Goal: Information Seeking & Learning: Understand process/instructions

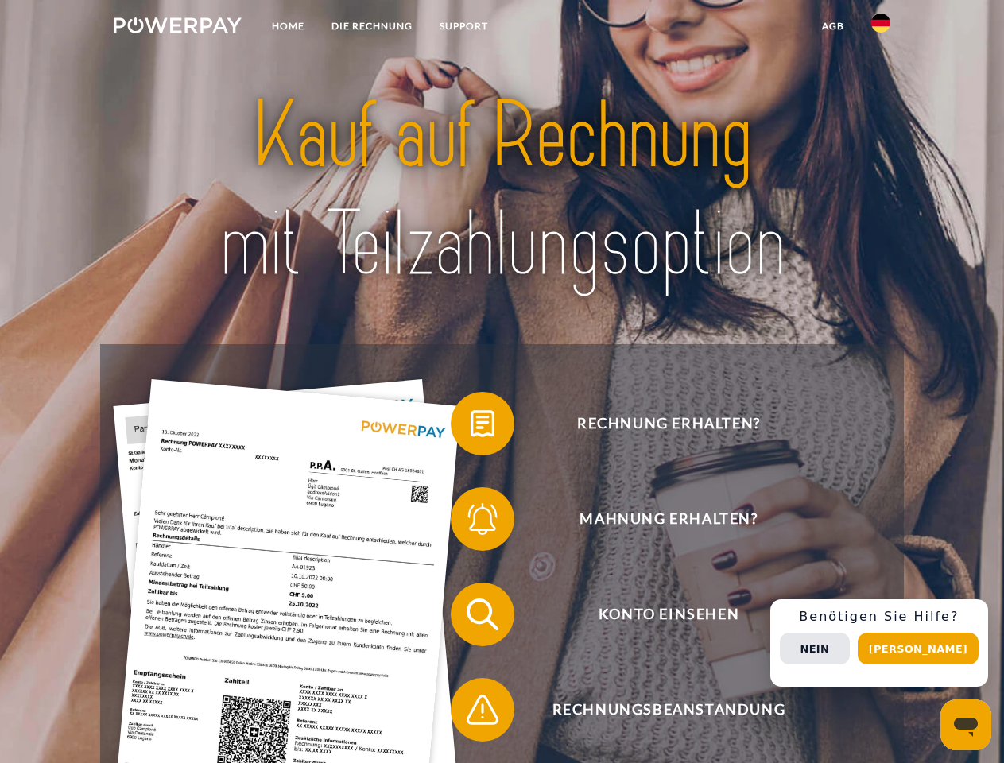
click at [177, 28] on img at bounding box center [178, 25] width 128 height 16
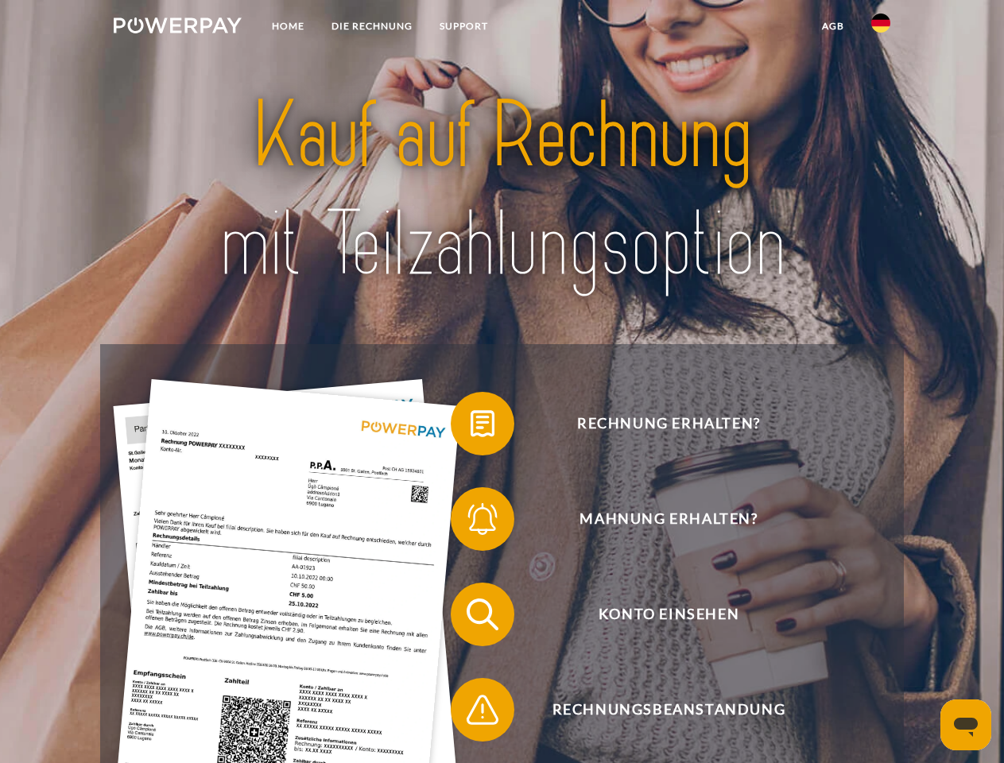
click at [881, 28] on img at bounding box center [880, 23] width 19 height 19
click at [832, 26] on link "agb" at bounding box center [833, 26] width 49 height 29
click at [471, 427] on span at bounding box center [459, 424] width 80 height 80
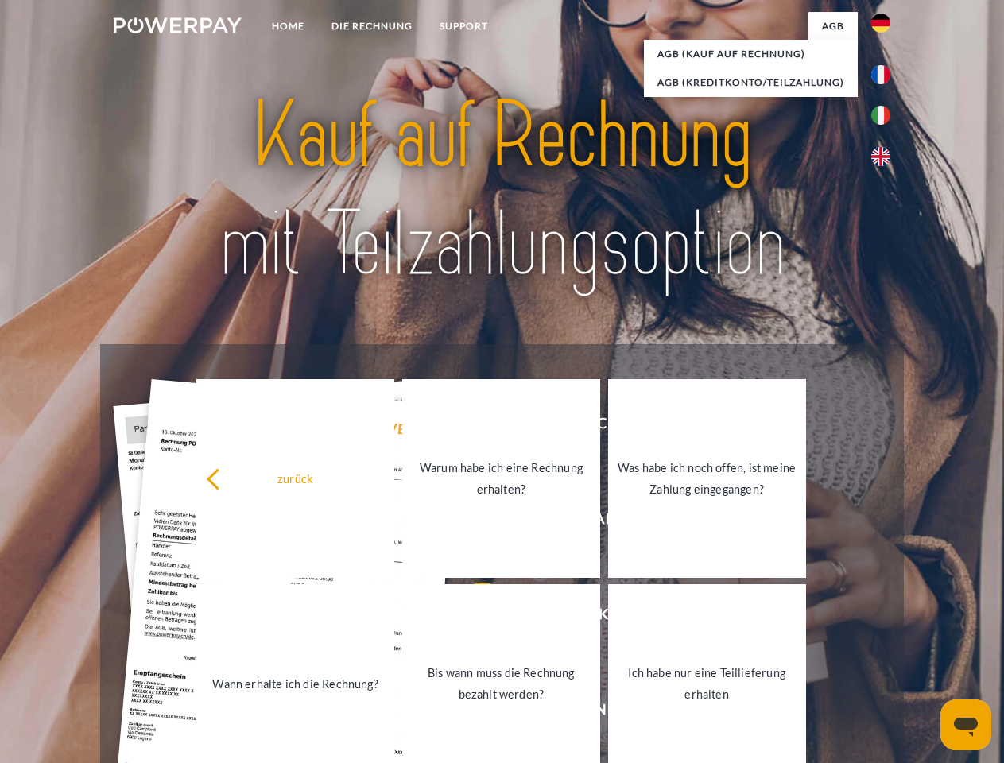
click at [471, 522] on div "zurück Warum habe ich eine Rechnung erhalten? Was habe ich noch offen, ist mein…" at bounding box center [501, 581] width 642 height 410
click at [471, 618] on link "Bis wann muss die Rechnung bezahlt werden?" at bounding box center [501, 683] width 198 height 199
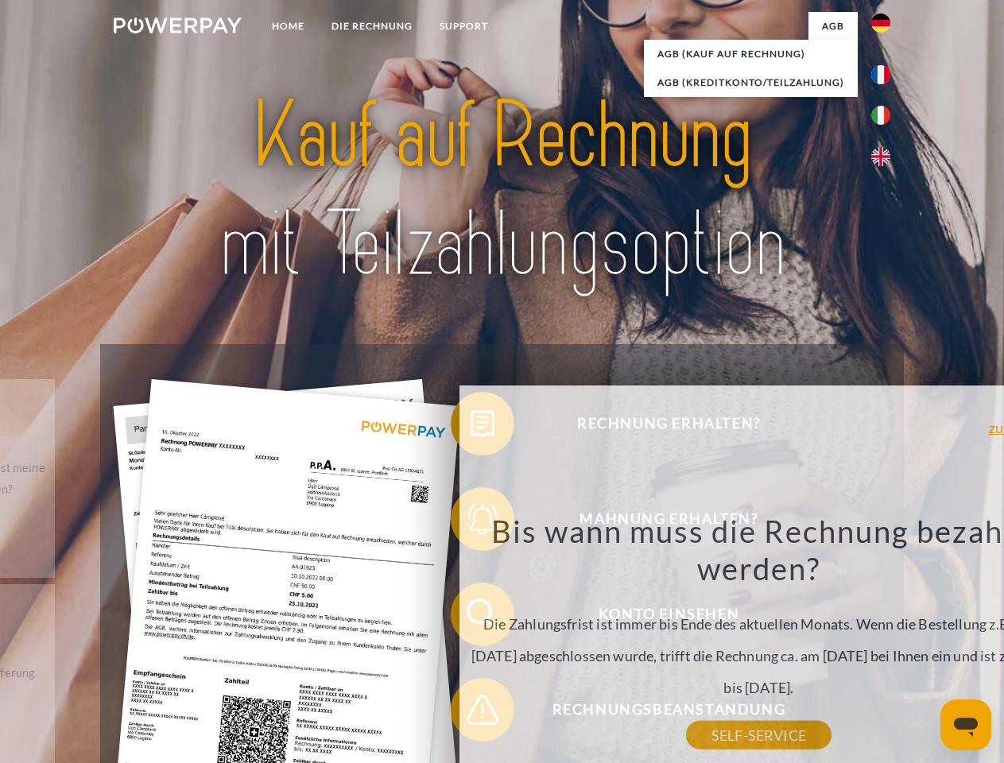
click at [471, 713] on div "Bis wann muss die Rechnung bezahlt werden? Die Zahlungsfrist ist immer bis Ende…" at bounding box center [759, 623] width 580 height 223
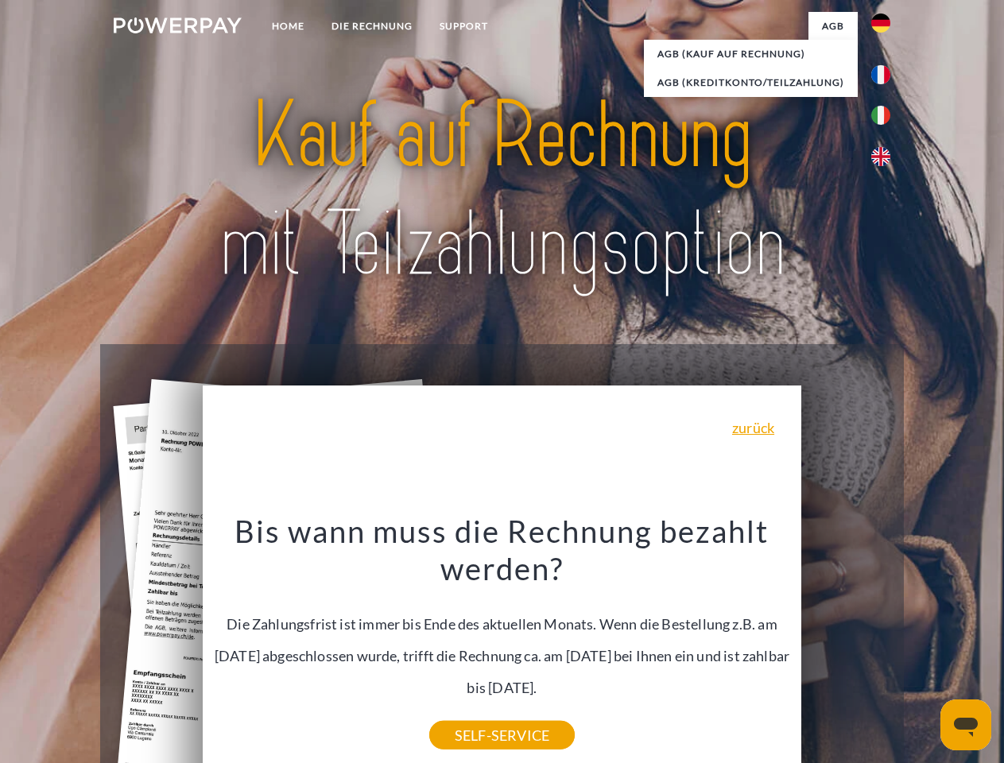
click at [885, 643] on div "Rechnung erhalten? Mahnung erhalten? Konto einsehen" at bounding box center [501, 662] width 803 height 636
click at [846, 646] on span "Konto einsehen" at bounding box center [669, 615] width 390 height 64
click at [924, 649] on header "Home DIE RECHNUNG SUPPORT" at bounding box center [502, 549] width 1004 height 1098
